Goal: Transaction & Acquisition: Purchase product/service

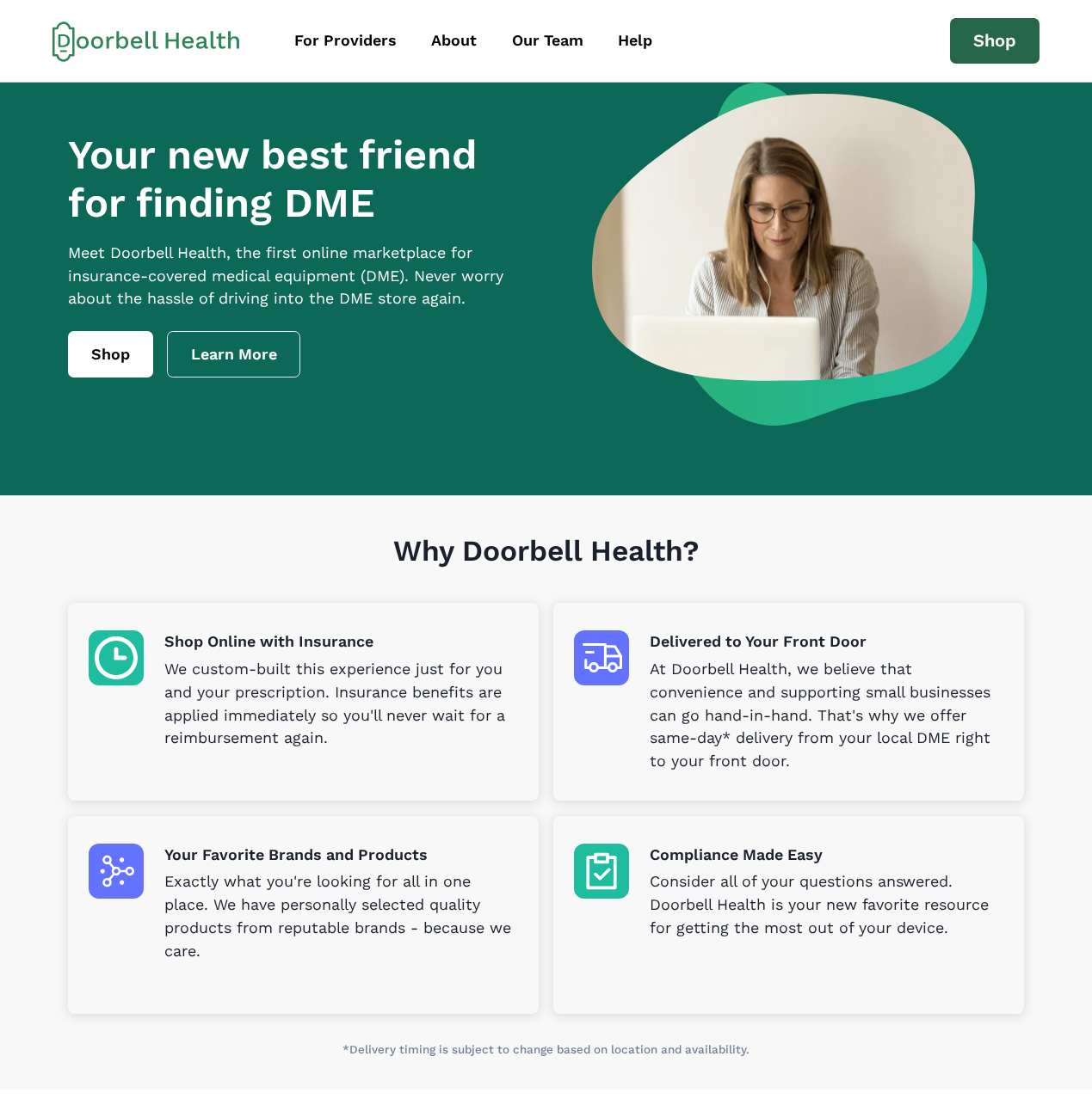
click at [994, 55] on link "Shop" at bounding box center [995, 41] width 90 height 47
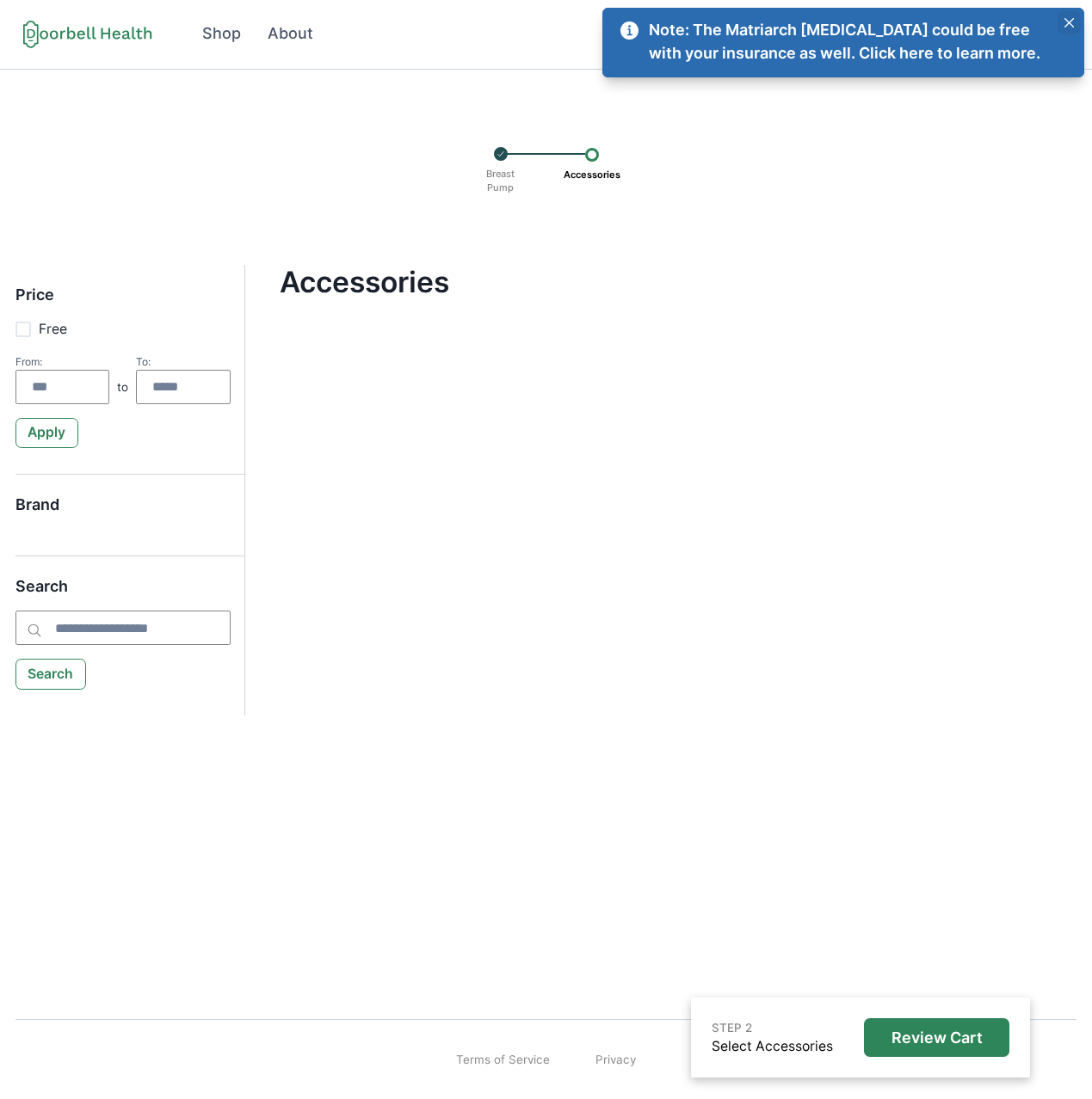
click at [1063, 24] on button "Close" at bounding box center [1068, 22] width 23 height 23
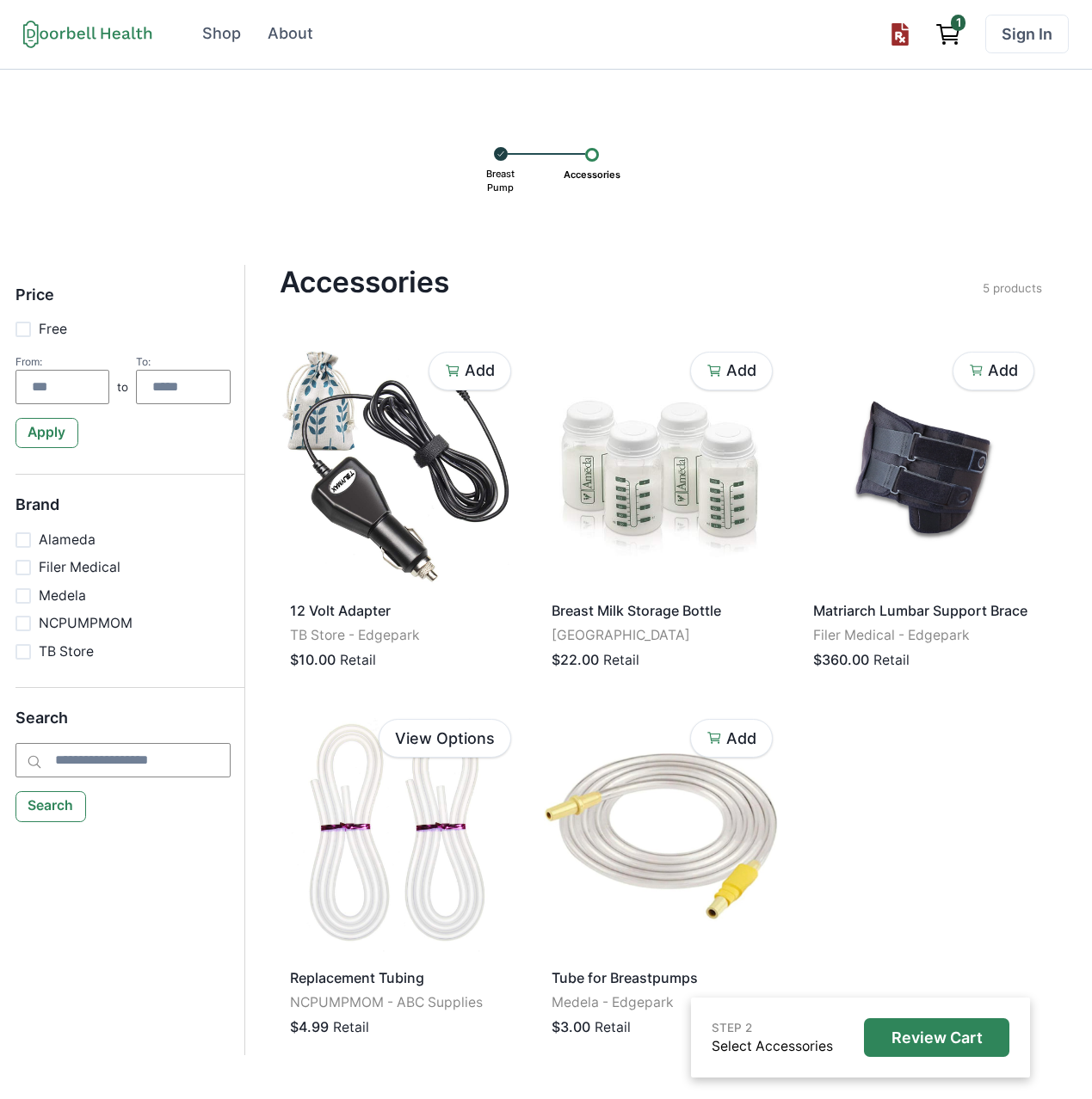
click at [504, 157] on icon at bounding box center [500, 153] width 8 height 16
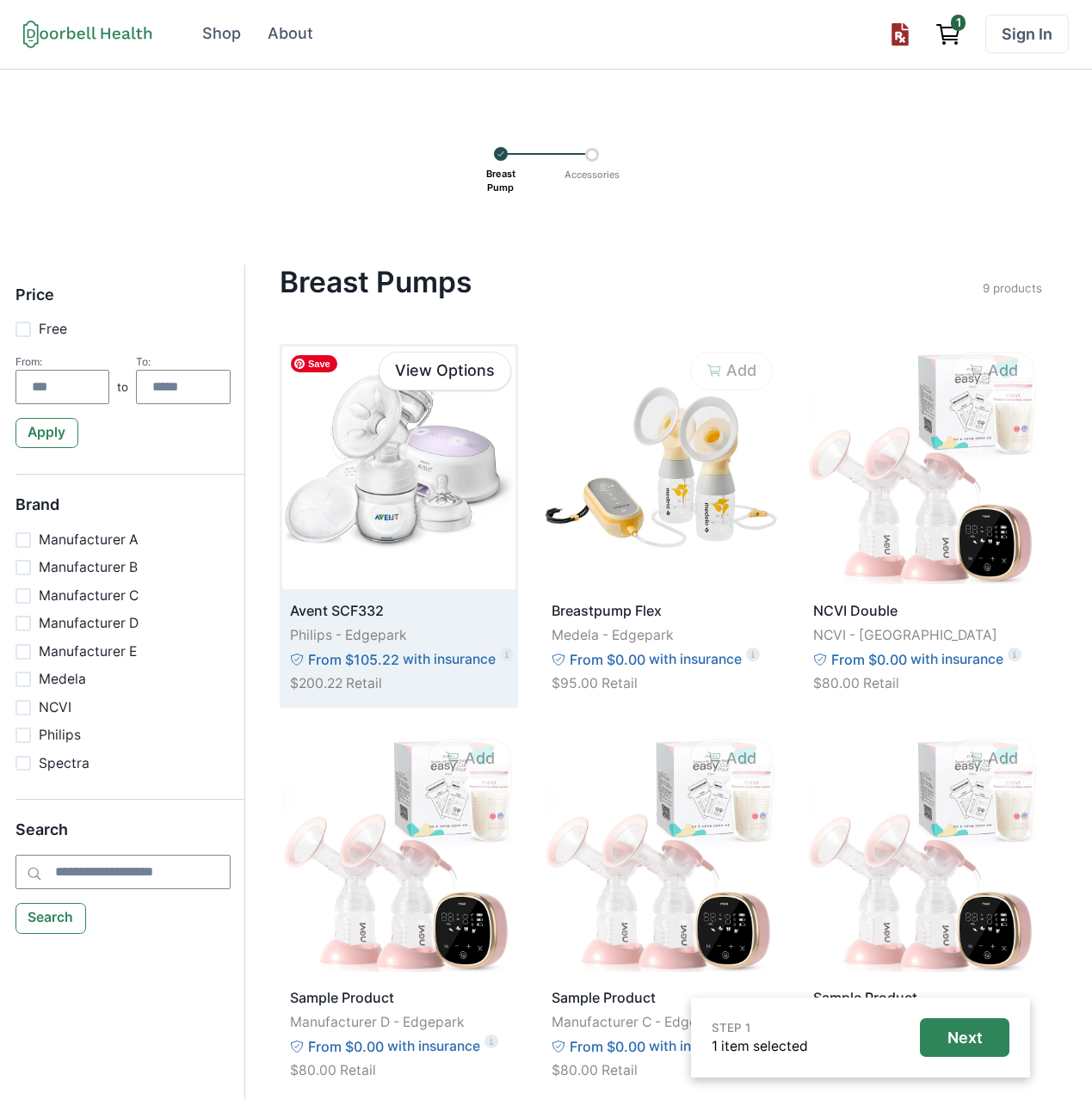
click at [403, 505] on img at bounding box center [399, 467] width 233 height 243
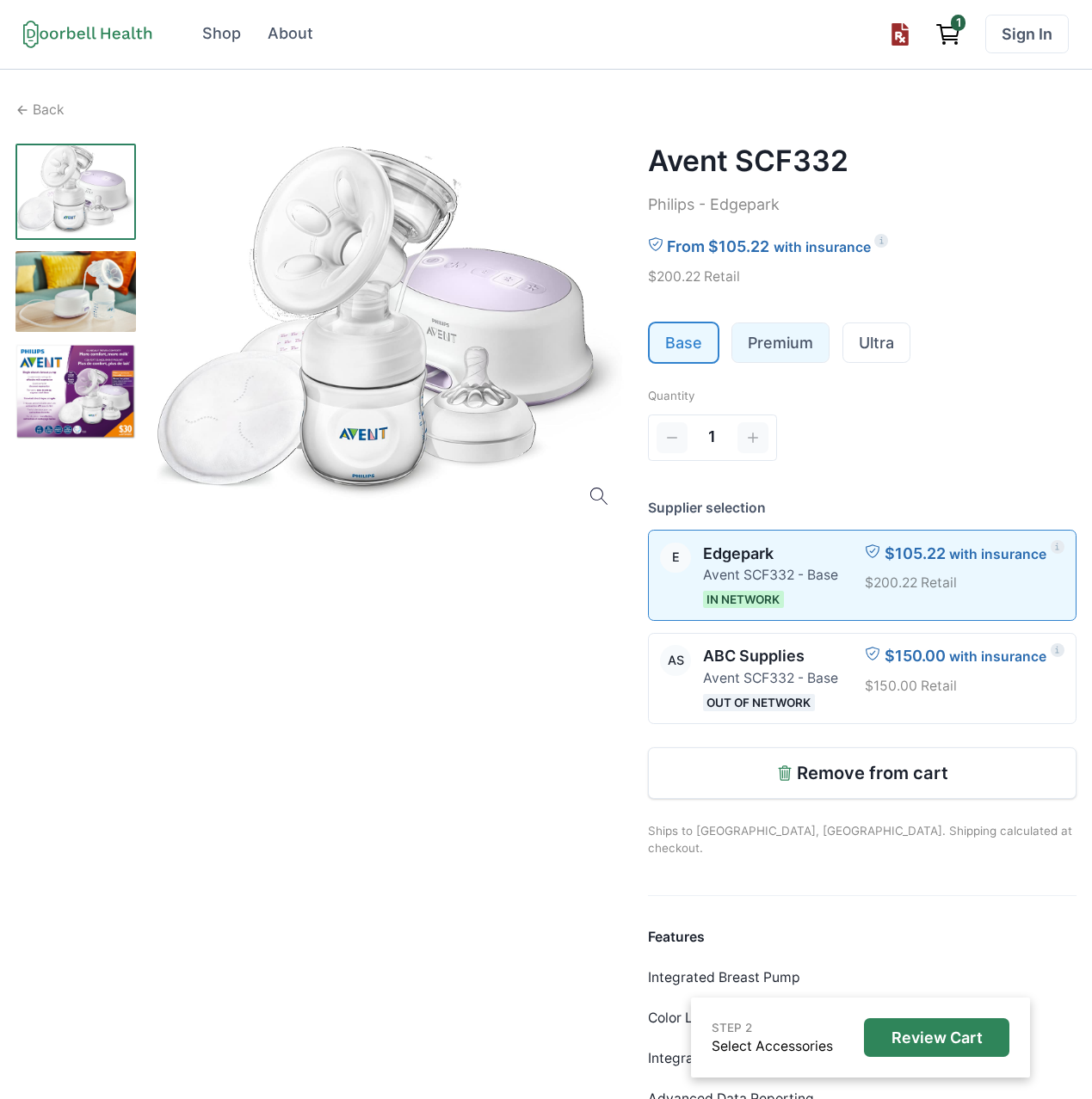
drag, startPoint x: 800, startPoint y: 317, endPoint x: 815, endPoint y: 338, distance: 25.8
click at [800, 318] on div "Avent SCF332 Philips - Edgepark From $105.22 with insurance $200.22 Retail Base…" at bounding box center [861, 697] width 428 height 1106
click at [798, 339] on link "Premium" at bounding box center [779, 343] width 96 height 38
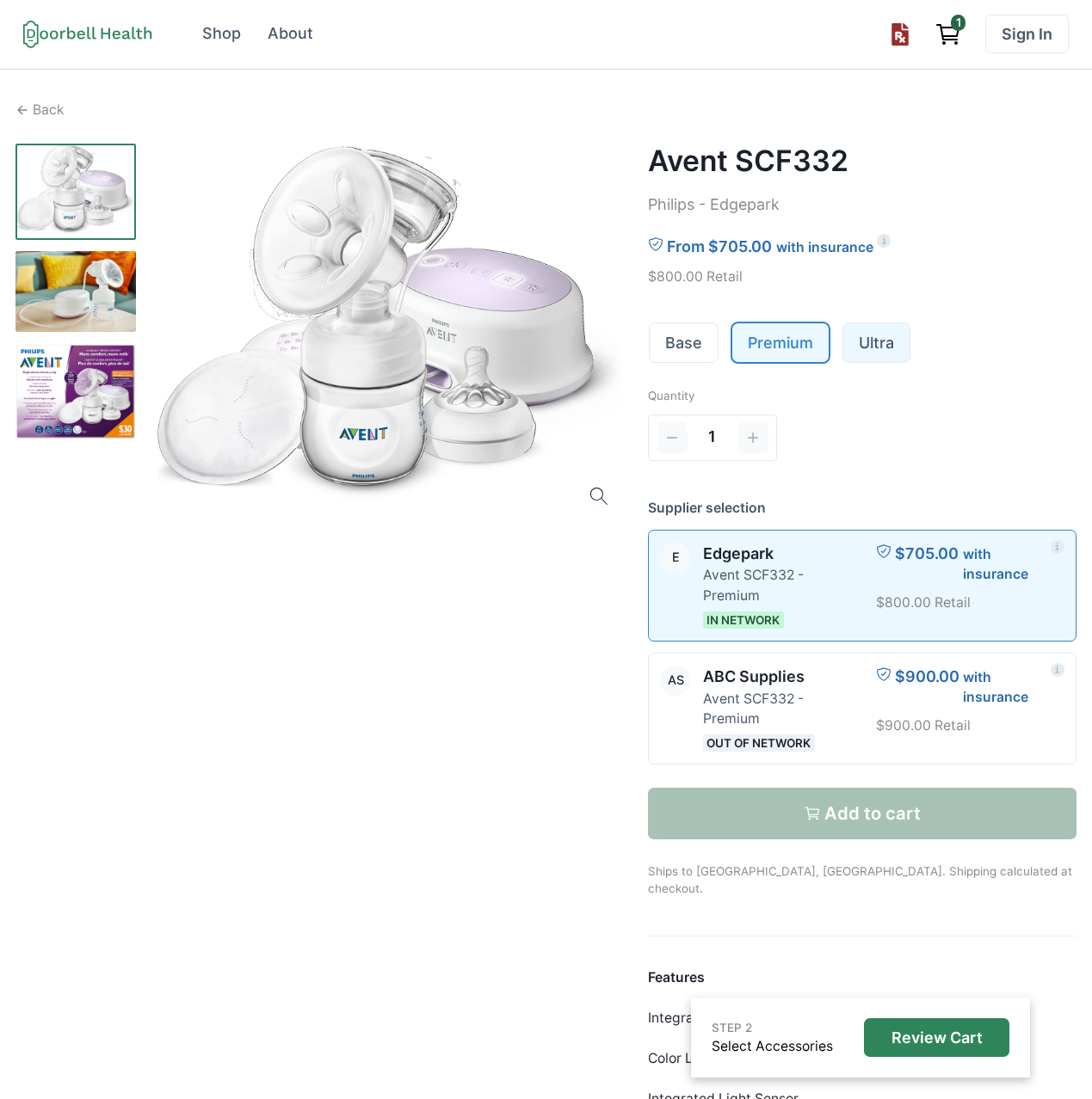
click at [863, 335] on link "Ultra" at bounding box center [876, 343] width 66 height 38
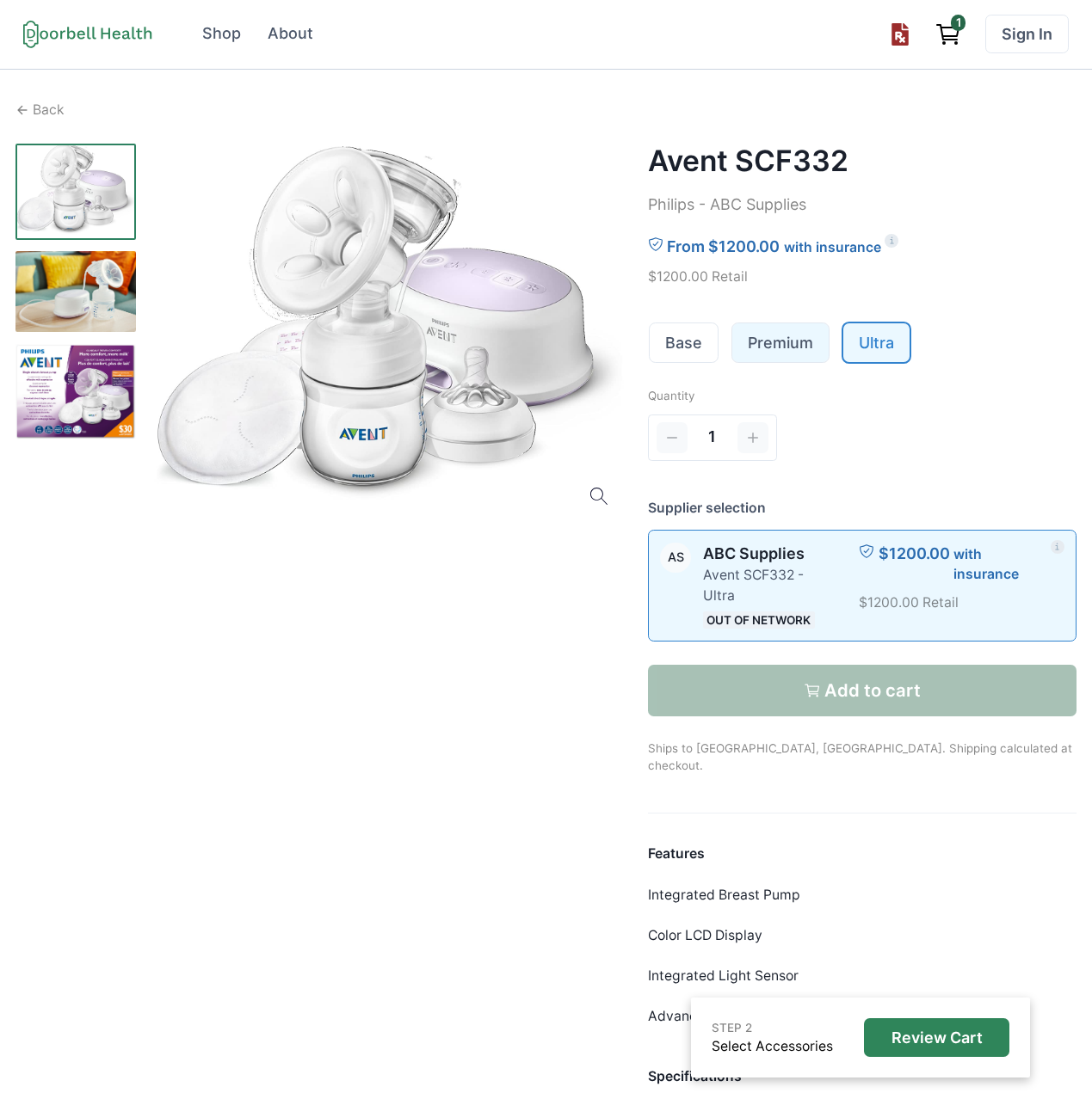
click at [811, 356] on link "Premium" at bounding box center [779, 343] width 96 height 38
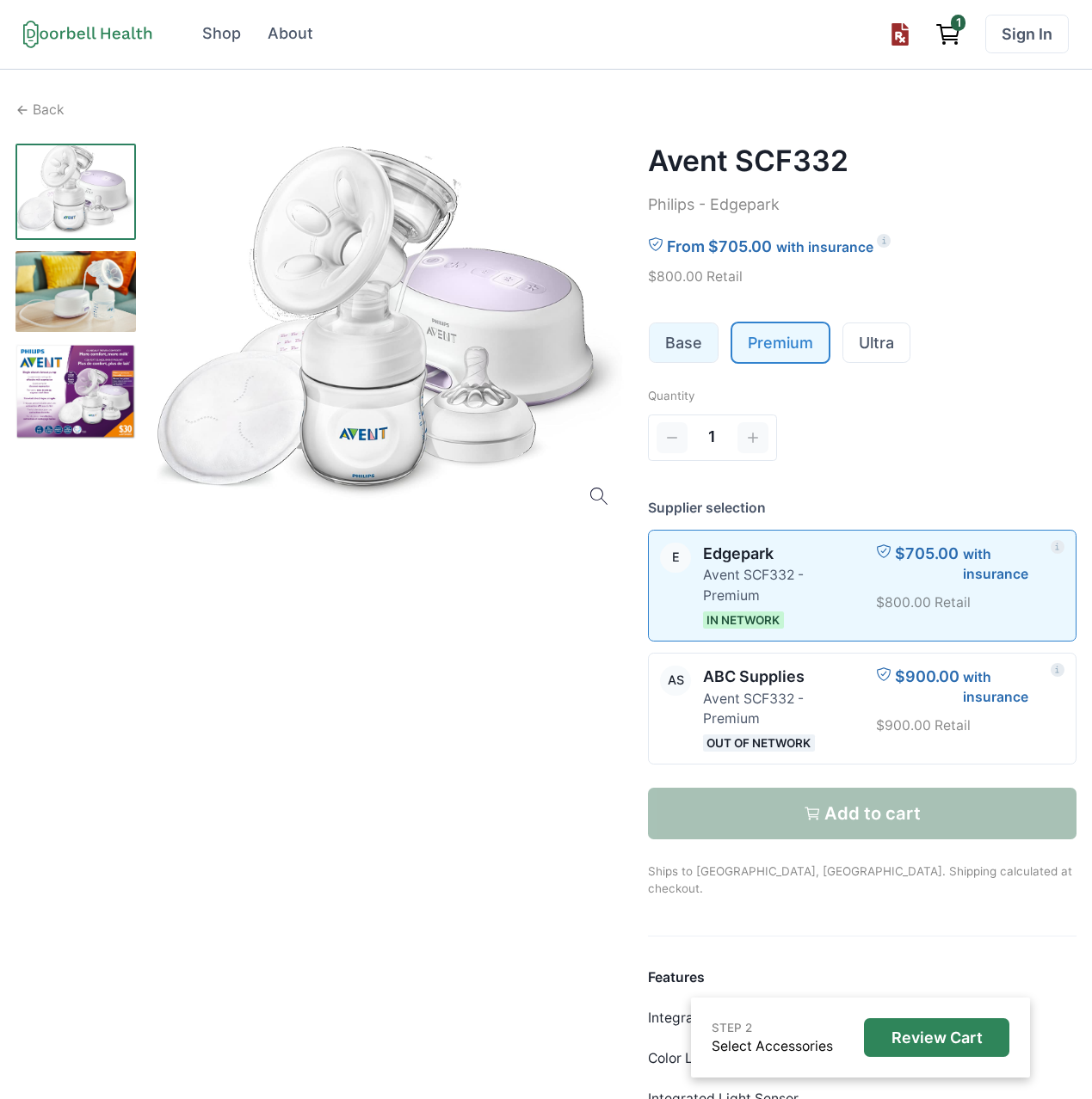
click at [688, 348] on link "Base" at bounding box center [683, 343] width 68 height 38
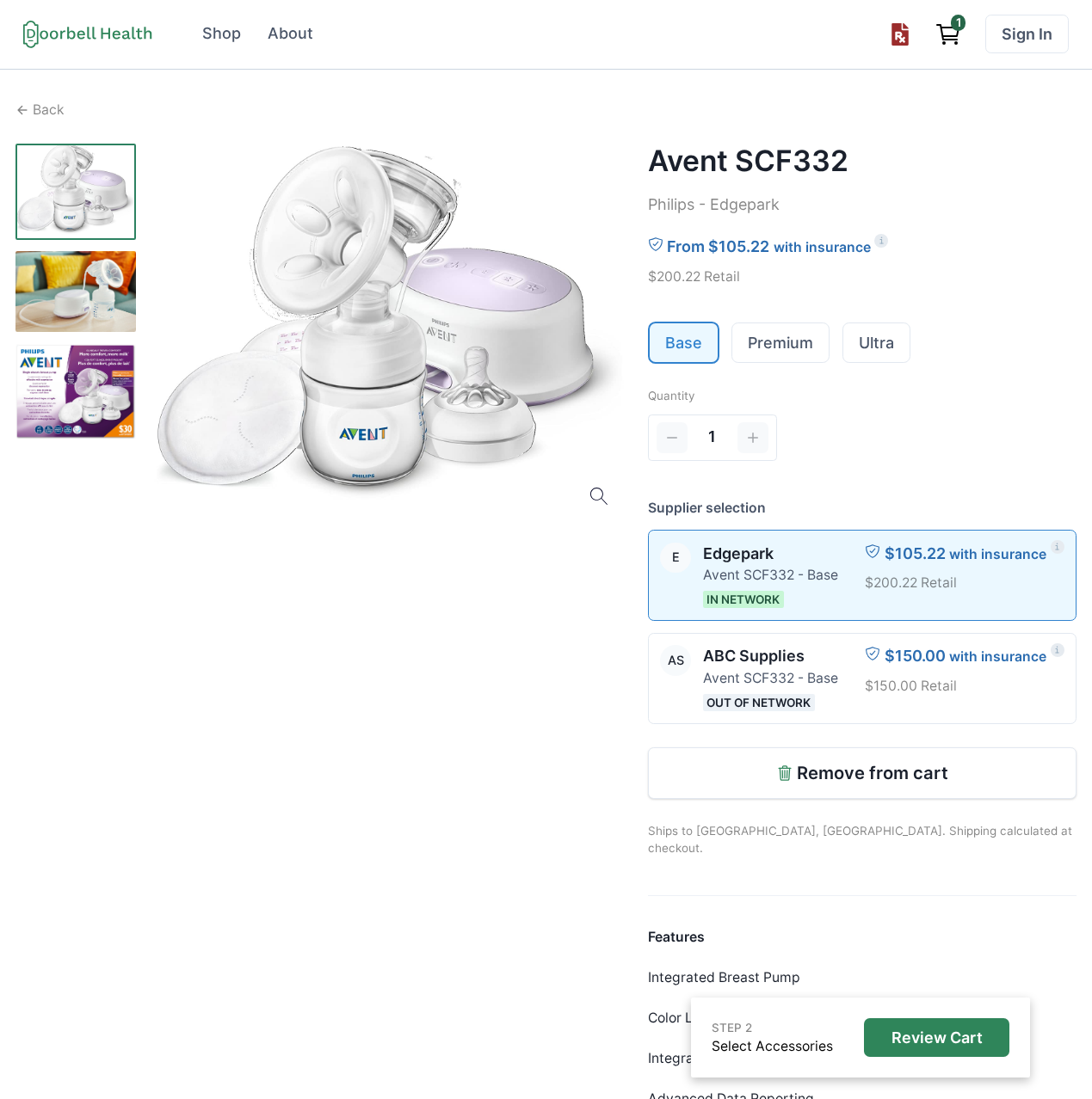
click at [116, 306] on img at bounding box center [75, 291] width 120 height 81
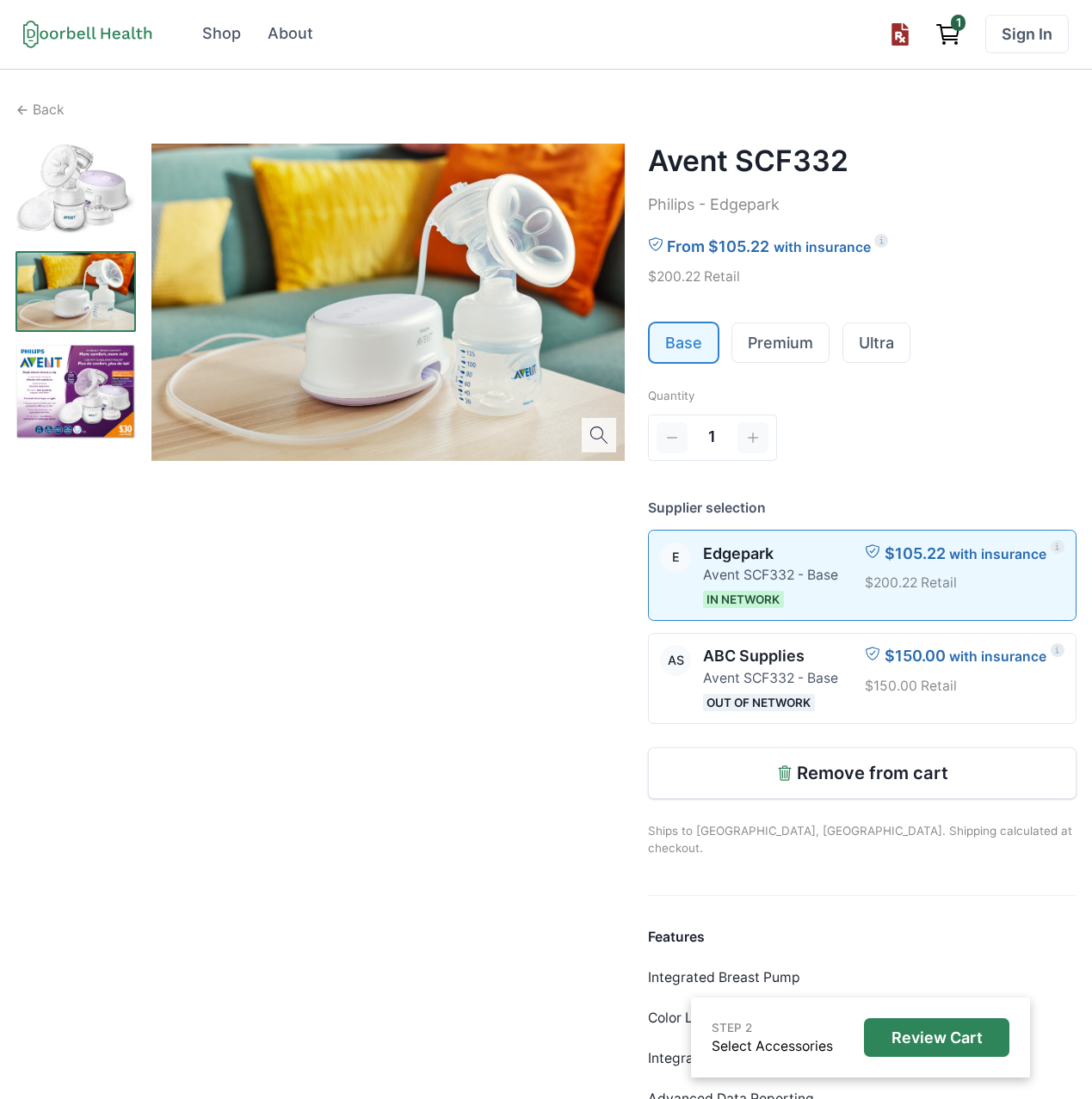
click at [91, 392] on img at bounding box center [75, 391] width 120 height 96
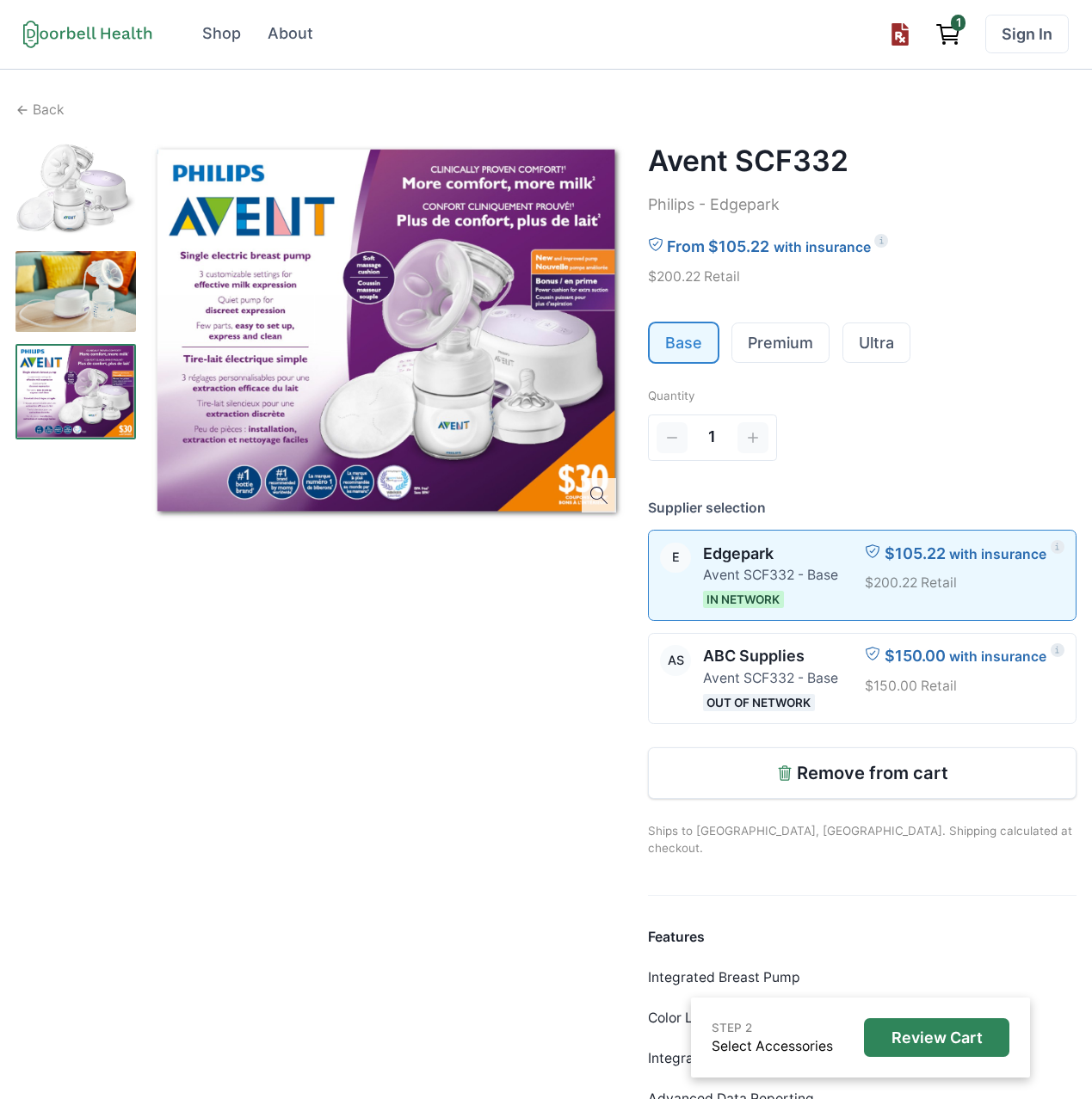
click at [94, 214] on img at bounding box center [75, 192] width 120 height 96
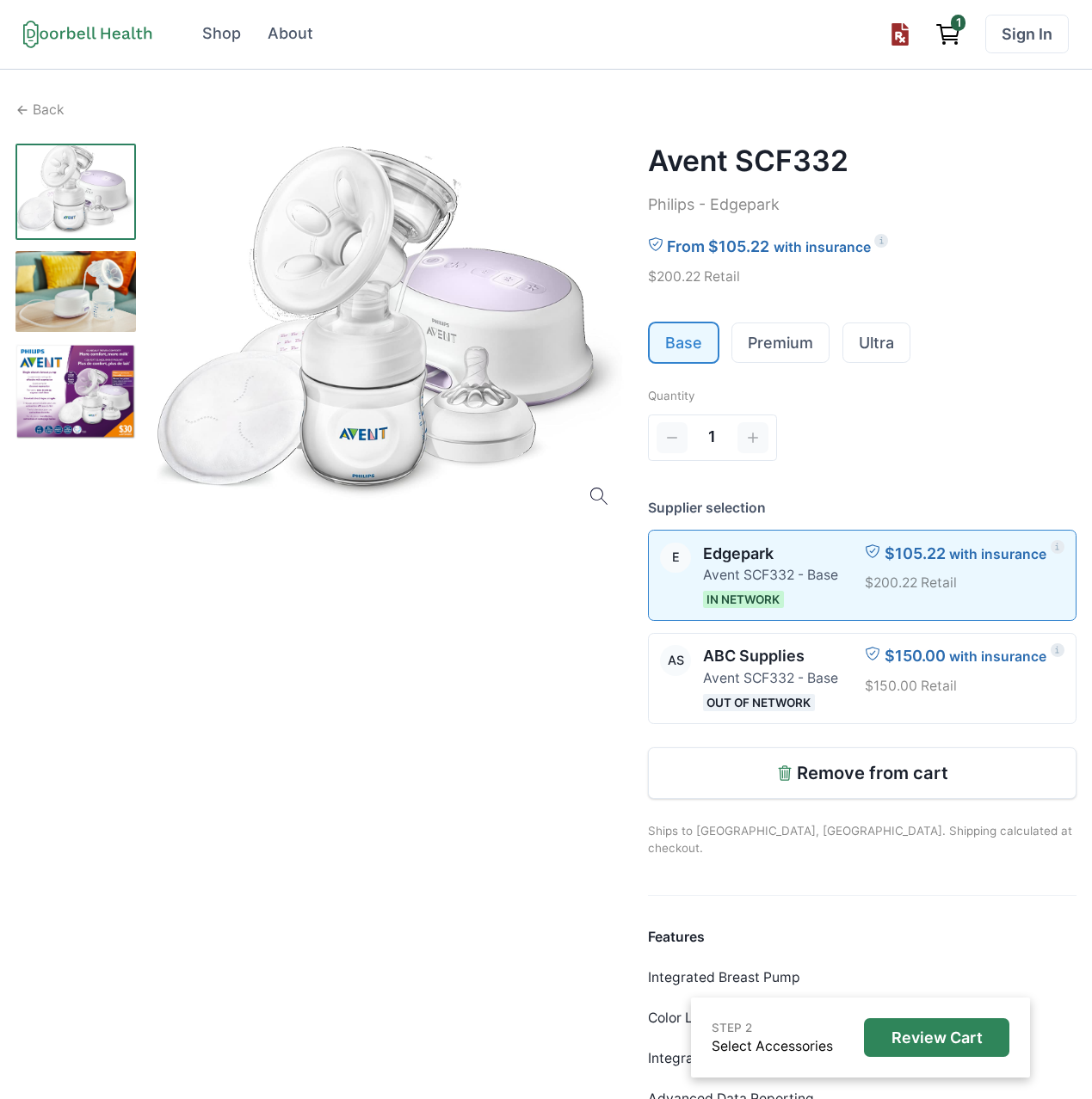
click at [109, 37] on icon at bounding box center [87, 34] width 129 height 28
click at [69, 105] on div "Back" at bounding box center [546, 110] width 1061 height 21
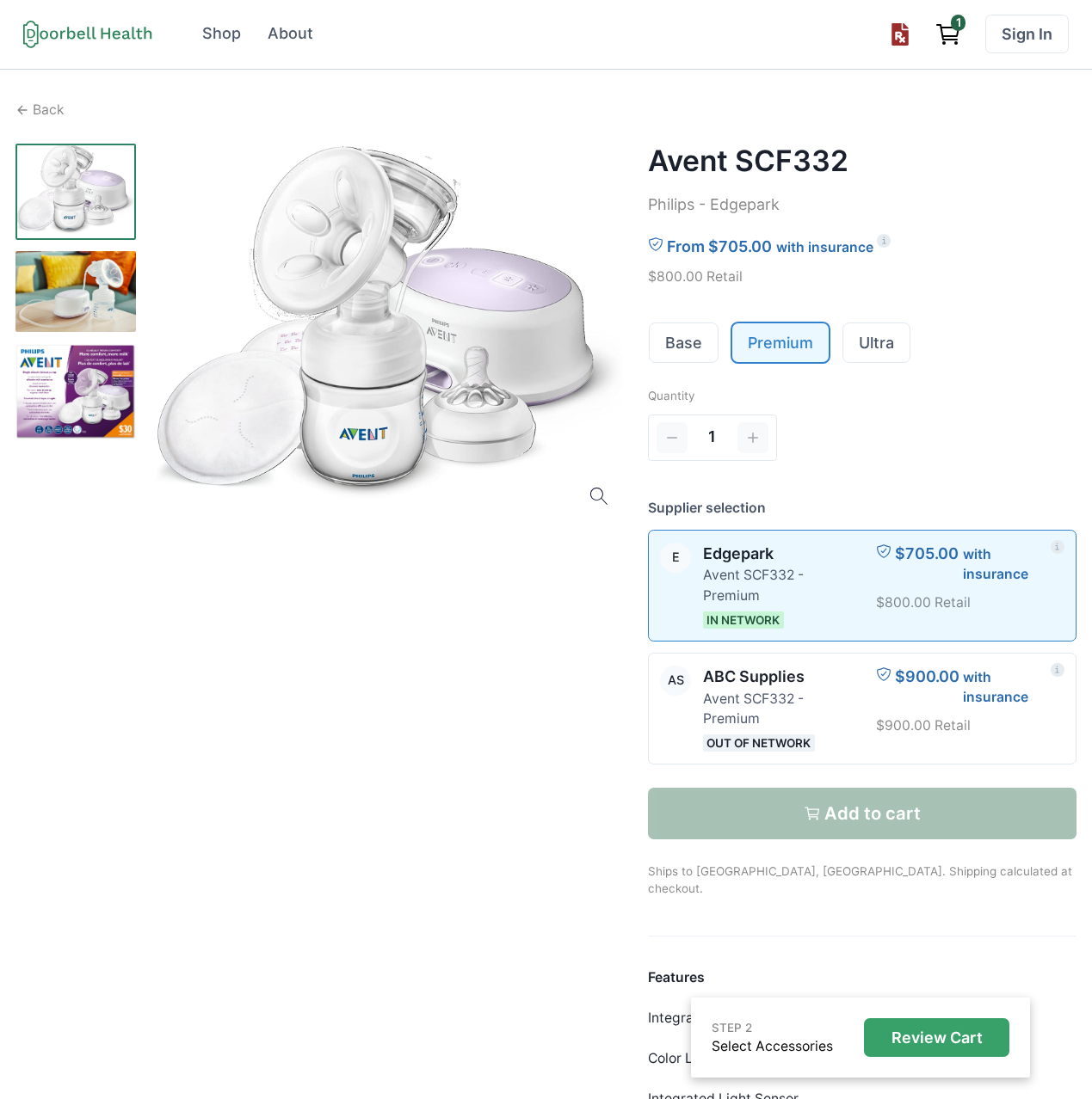
click at [933, 1039] on p "Review Cart" at bounding box center [936, 1038] width 91 height 19
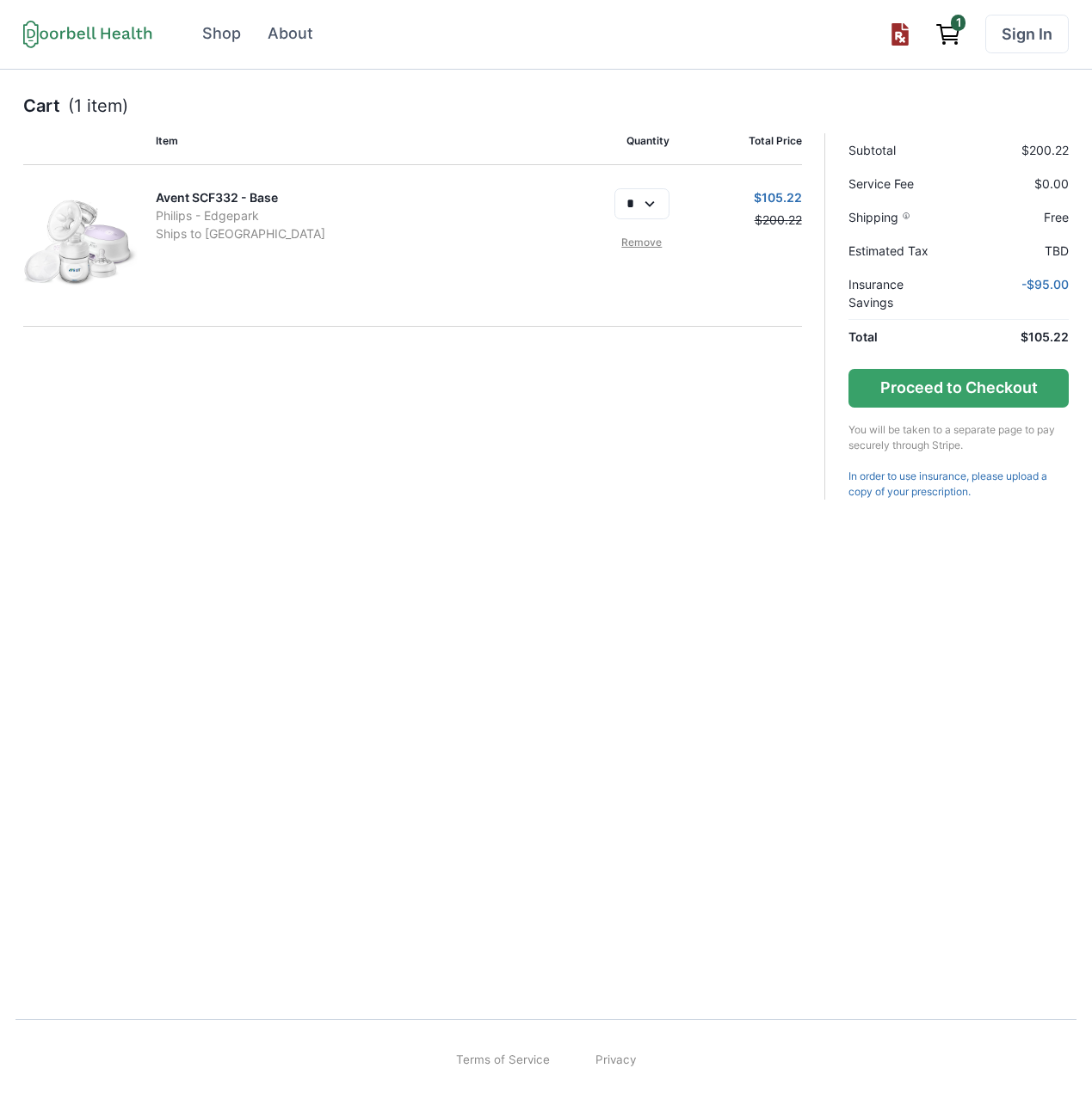
click at [205, 239] on p "Ships to [GEOGRAPHIC_DATA]" at bounding box center [347, 234] width 381 height 18
click at [224, 243] on div "Avent SCF332 - Base Philips - Edgepark Ships to [GEOGRAPHIC_DATA]" at bounding box center [347, 245] width 381 height 115
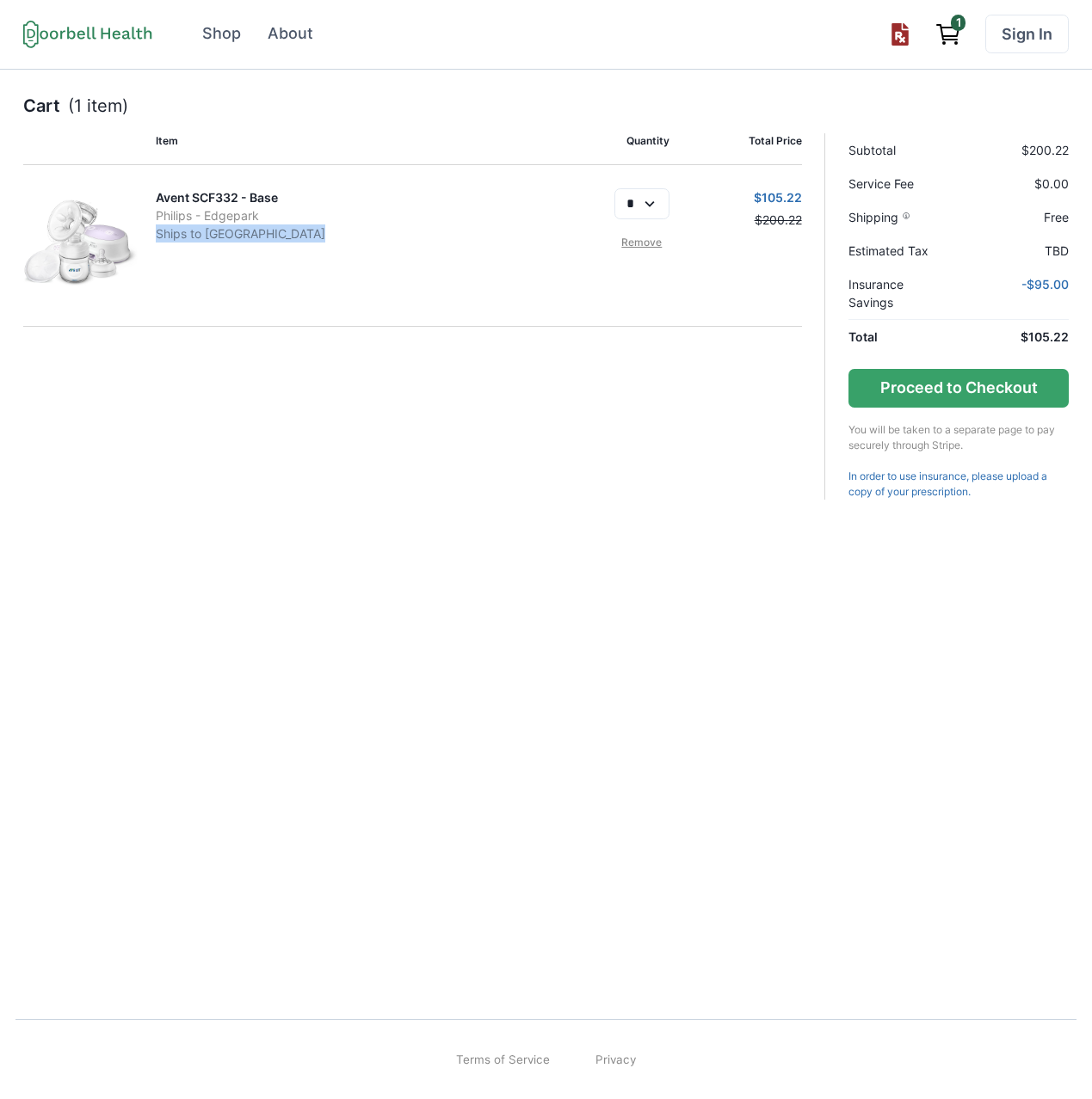
click at [224, 243] on div "Avent SCF332 - Base Philips - Edgepark Ships to [GEOGRAPHIC_DATA]" at bounding box center [347, 245] width 381 height 115
click at [245, 225] on p "Ships to [GEOGRAPHIC_DATA]" at bounding box center [347, 234] width 381 height 18
click at [217, 231] on p "Ships to [GEOGRAPHIC_DATA]" at bounding box center [347, 234] width 381 height 18
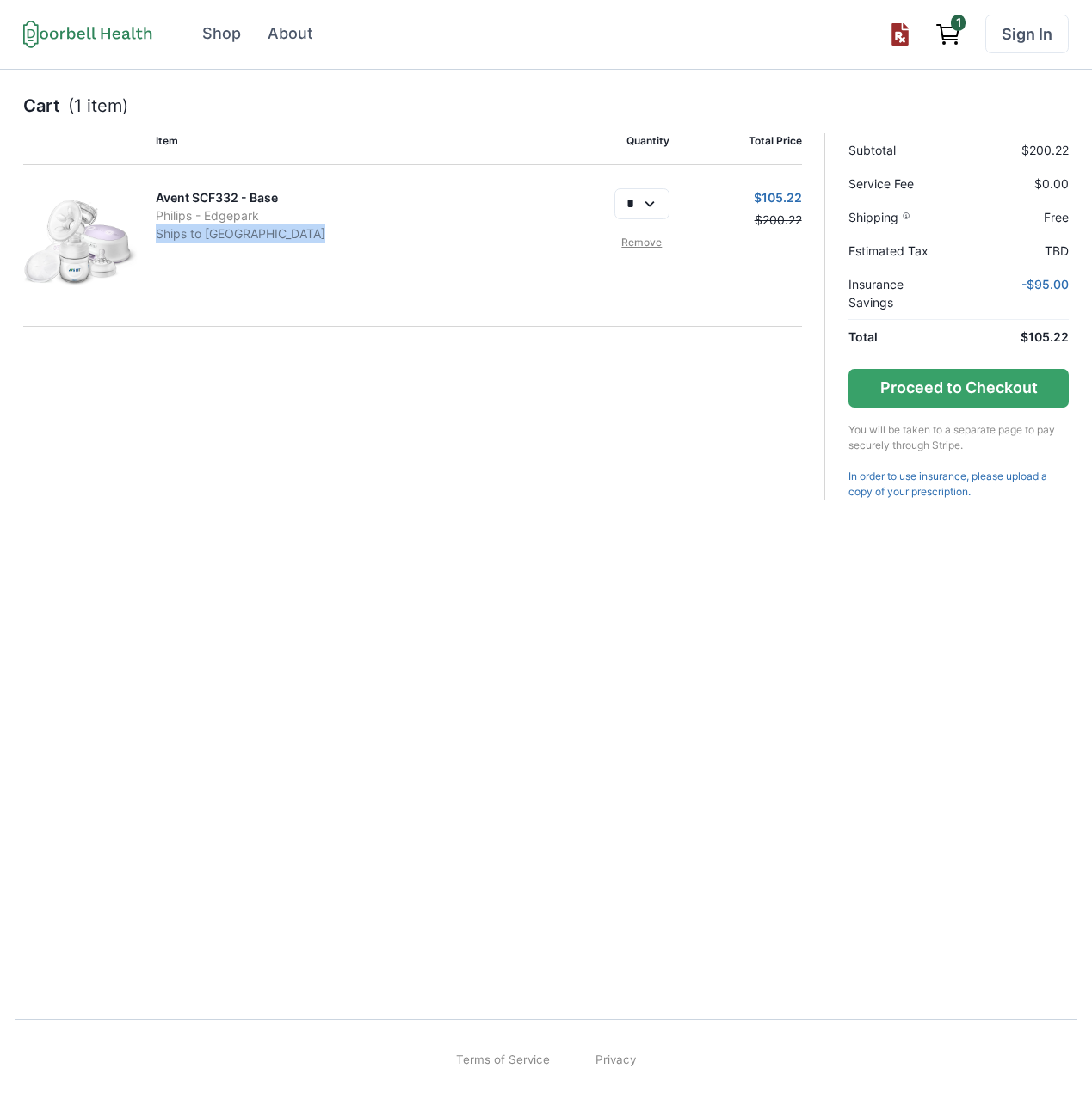
copy p "Ships to [GEOGRAPHIC_DATA]"
click at [305, 313] on div "Avent SCF332 - Base Philips - Edgepark Ships to [GEOGRAPHIC_DATA] * Remove $105…" at bounding box center [412, 246] width 778 height 161
click at [200, 240] on p "Ships to [GEOGRAPHIC_DATA]" at bounding box center [347, 234] width 381 height 18
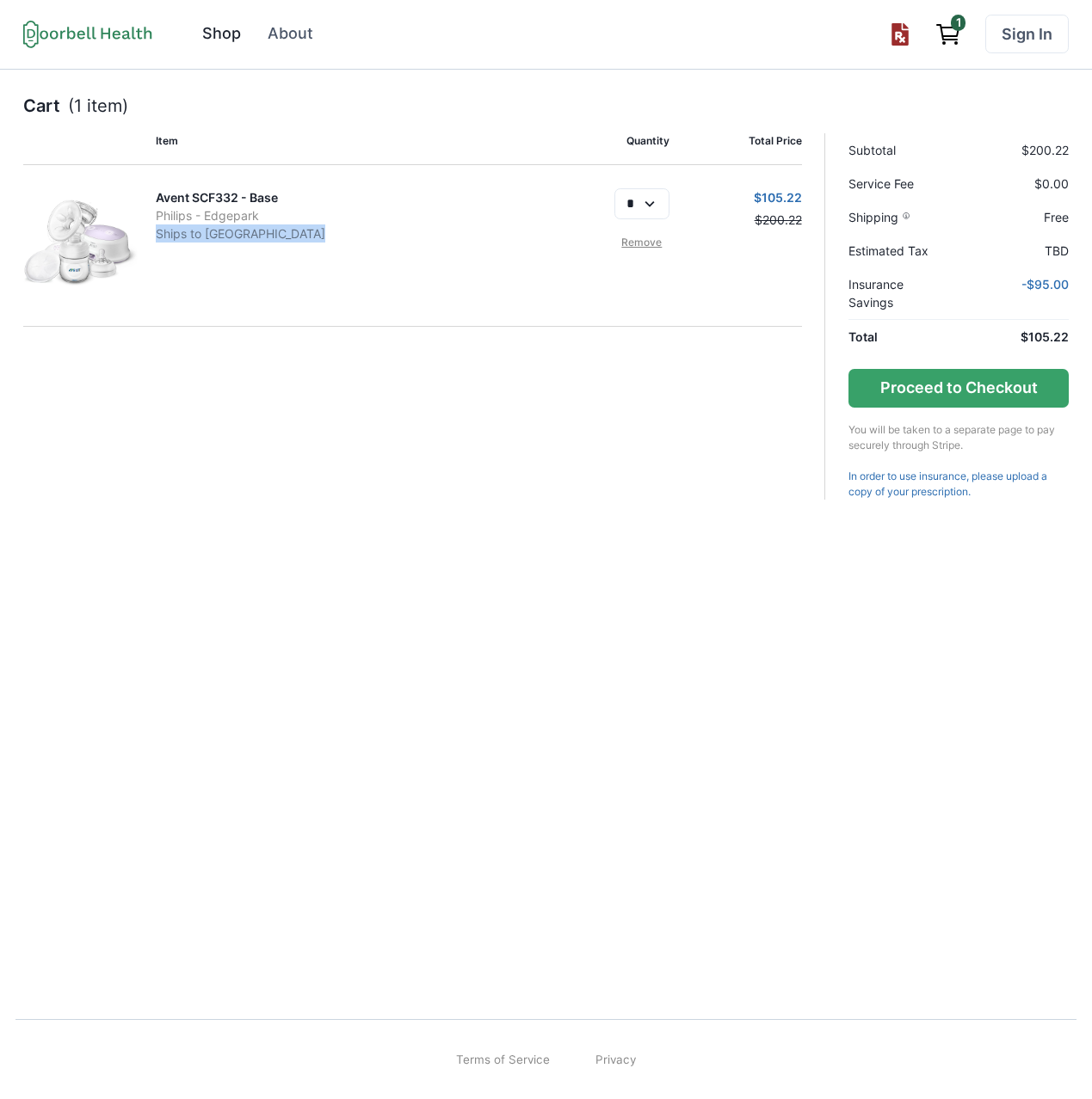
click at [211, 36] on div "Shop" at bounding box center [221, 33] width 39 height 23
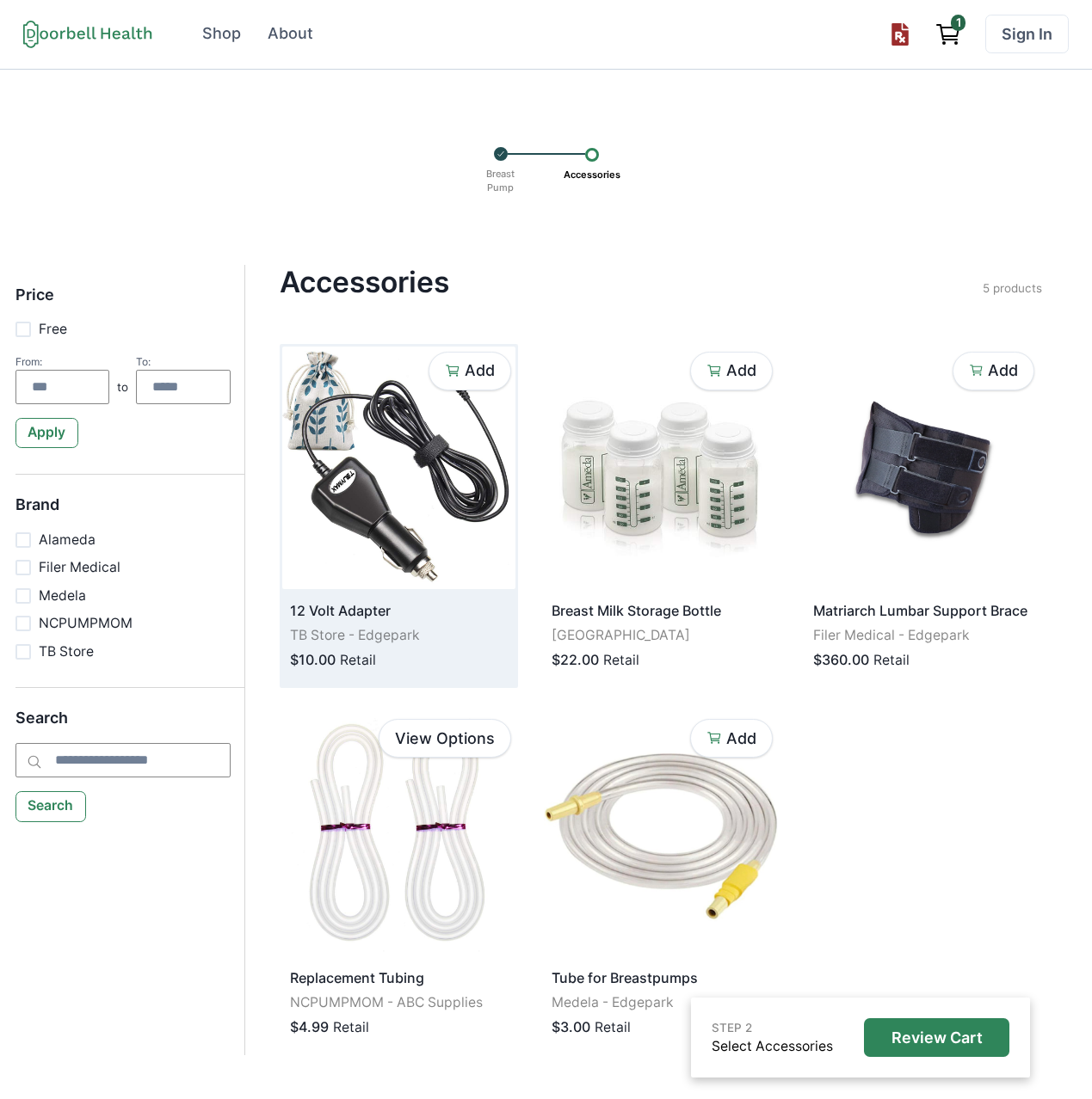
click at [428, 652] on div "$10.00 Retail" at bounding box center [398, 659] width 217 height 21
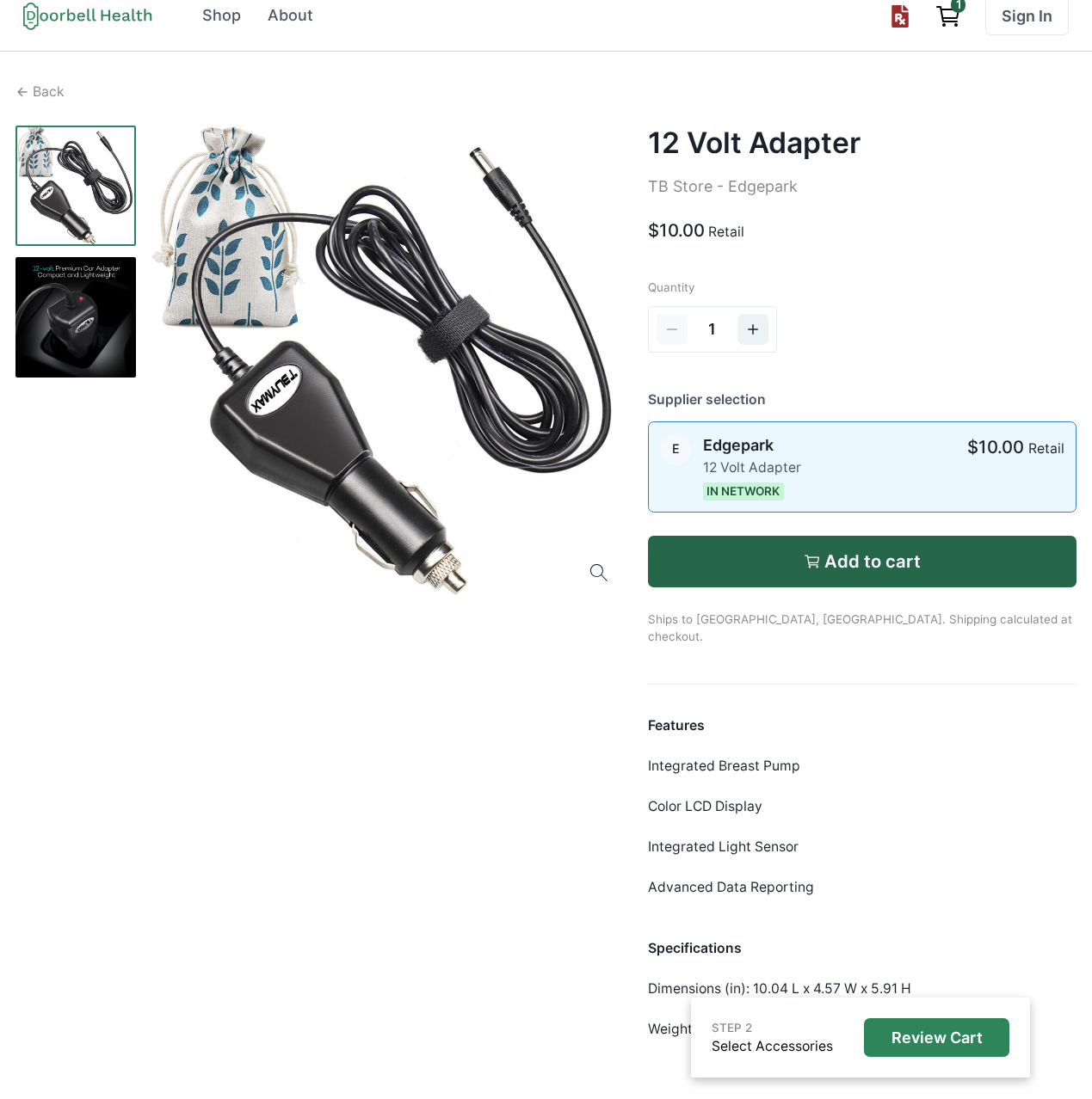
scroll to position [90, 0]
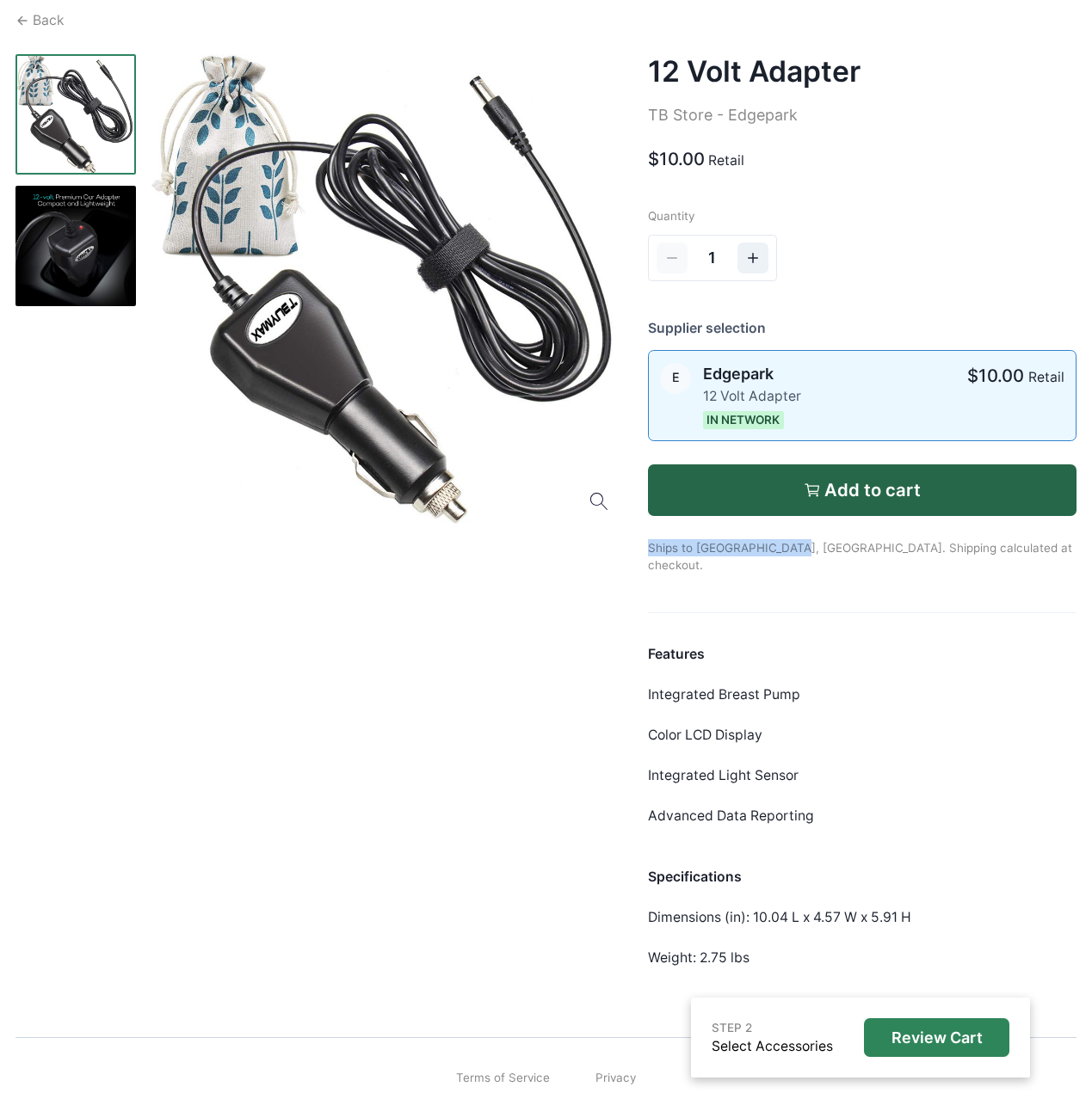
drag, startPoint x: 647, startPoint y: 545, endPoint x: 789, endPoint y: 548, distance: 142.0
click at [789, 548] on p "Ships to [GEOGRAPHIC_DATA], [GEOGRAPHIC_DATA]. Shipping calculated at checkout." at bounding box center [861, 544] width 428 height 58
